Goal: Check status: Check status

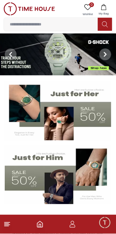
click at [75, 225] on icon "button" at bounding box center [72, 224] width 7 height 7
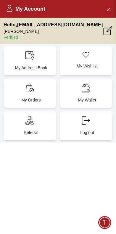
click at [35, 103] on p "My Orders" at bounding box center [31, 100] width 46 height 6
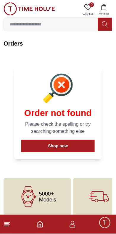
click at [112, 26] on button at bounding box center [105, 24] width 14 height 13
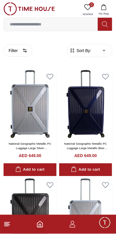
click at [10, 226] on icon at bounding box center [7, 224] width 7 height 7
